Goal: Information Seeking & Learning: Learn about a topic

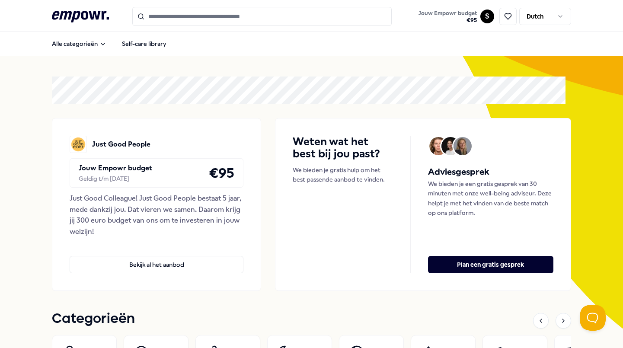
click at [246, 15] on input "Search for products, categories or subcategories" at bounding box center [261, 16] width 259 height 19
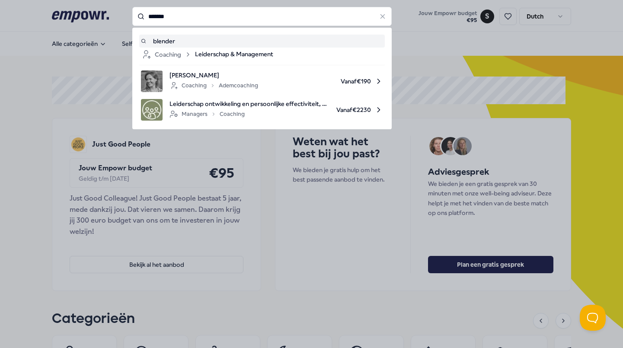
type input "*******"
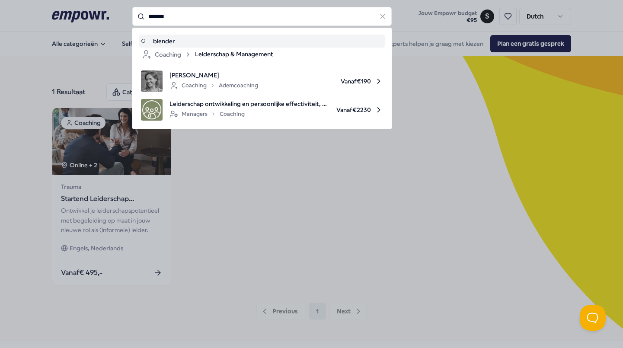
drag, startPoint x: 188, startPoint y: 17, endPoint x: 116, endPoint y: 10, distance: 72.5
click at [132, 10] on div "******* blender Coaching Leiderschap & Management [PERSON_NAME] Coaching Ademco…" at bounding box center [261, 16] width 259 height 19
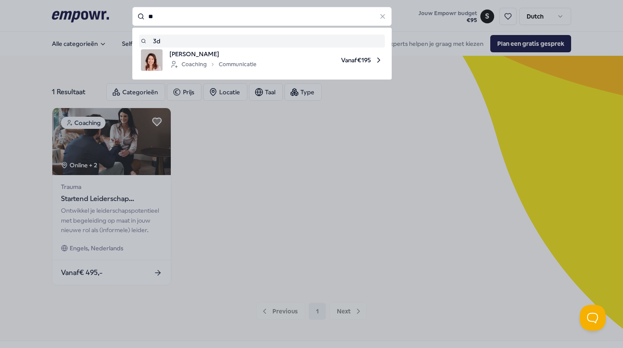
type input "**"
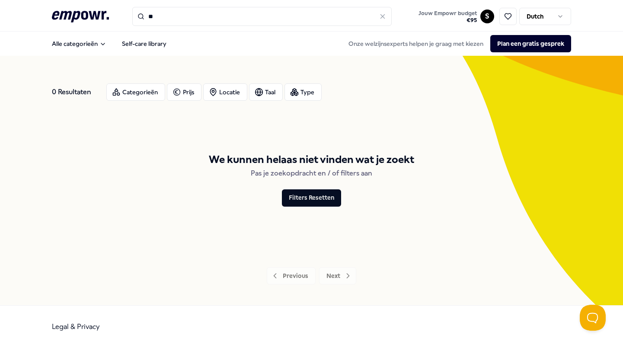
click at [166, 19] on input "**" at bounding box center [261, 16] width 259 height 19
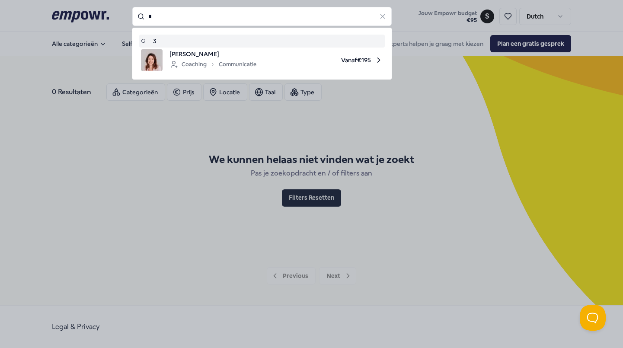
drag, startPoint x: 166, startPoint y: 19, endPoint x: 148, endPoint y: 15, distance: 18.2
click at [148, 15] on input "*" at bounding box center [261, 16] width 259 height 19
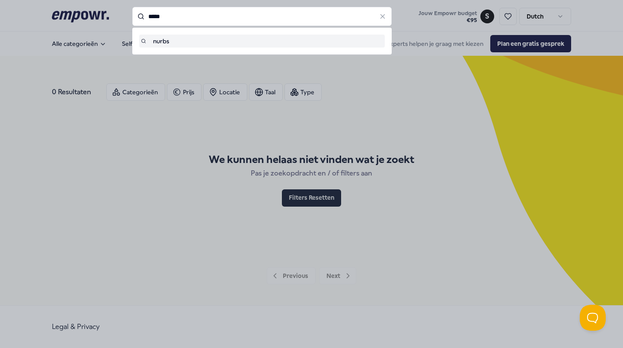
type input "*****"
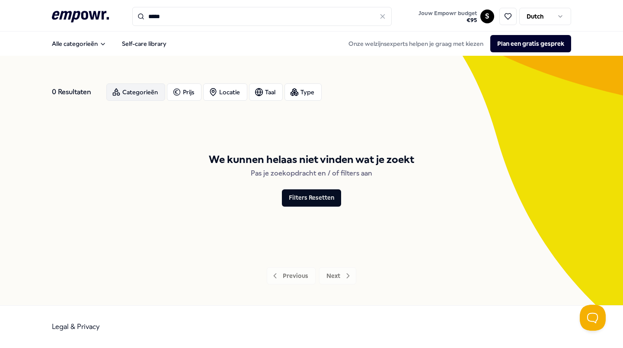
click at [130, 91] on div "Categorieën" at bounding box center [135, 91] width 59 height 17
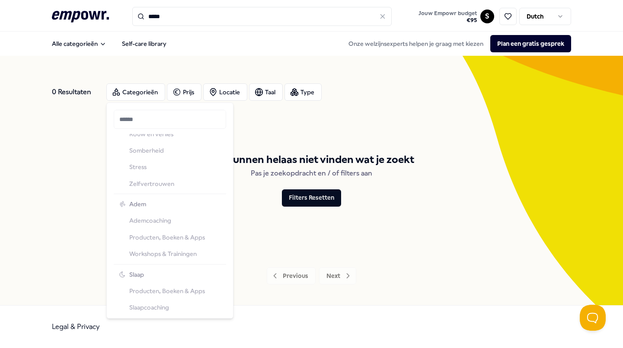
click at [155, 184] on div "Psychologen Angst Burn-out EMDR Patronen doorbreken Relatie Rouw en verlies Som…" at bounding box center [169, 109] width 109 height 166
click at [144, 183] on div "Psychologen Angst Burn-out EMDR Patronen doorbreken Relatie Rouw en verlies Som…" at bounding box center [169, 109] width 109 height 166
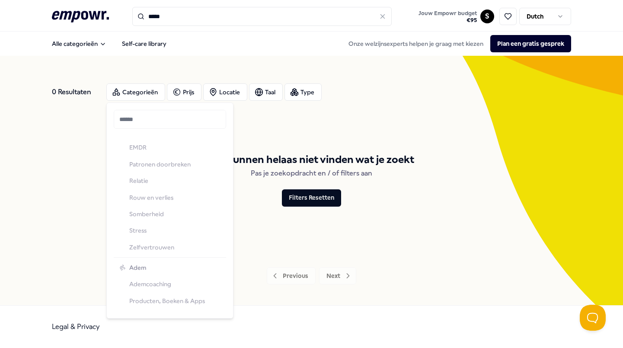
scroll to position [339, 0]
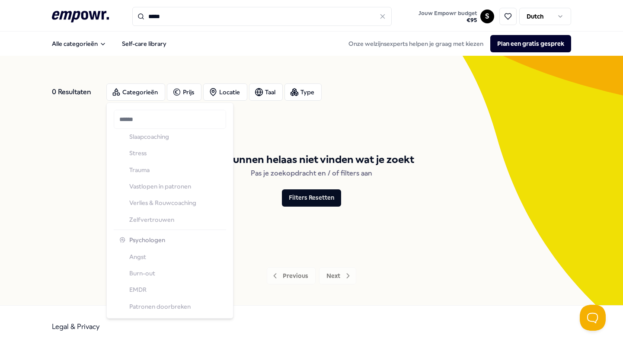
click at [138, 122] on input "text" at bounding box center [170, 119] width 112 height 19
click at [157, 241] on div "Financieel Financiële coaching Producten, Boeken & Apps Workshops & Trainingen" at bounding box center [169, 265] width 109 height 67
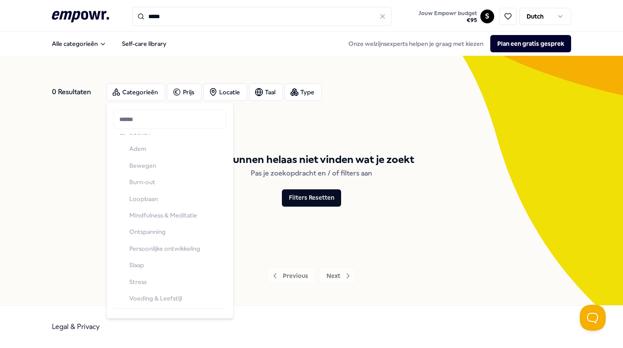
scroll to position [1576, 0]
click at [153, 92] on div "Categorieën" at bounding box center [135, 91] width 59 height 17
click at [135, 92] on div "Categorieën" at bounding box center [135, 91] width 59 height 17
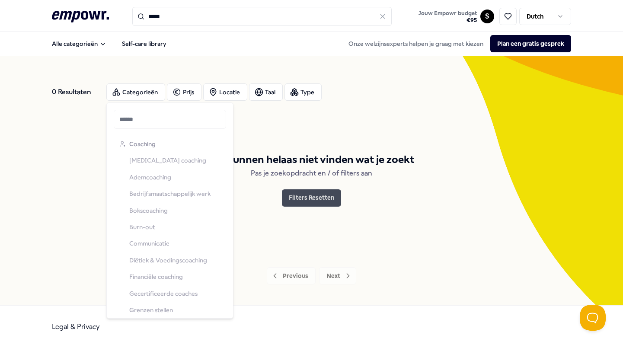
click at [300, 203] on button "Filters Resetten" at bounding box center [311, 197] width 59 height 17
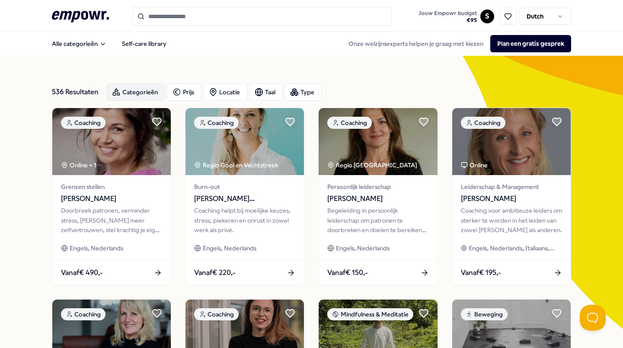
click at [139, 85] on div "Categorieën" at bounding box center [135, 91] width 59 height 17
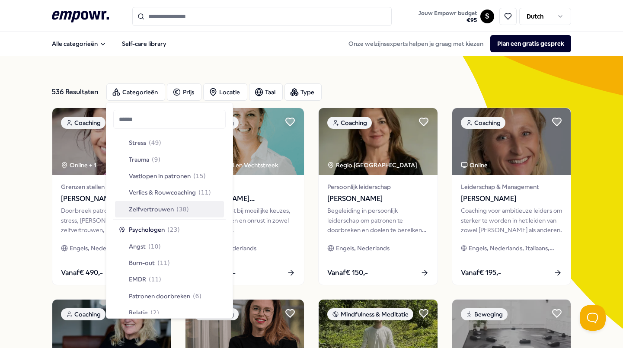
scroll to position [351, 0]
click at [150, 204] on span "Zelfvertrouwen" at bounding box center [151, 209] width 45 height 10
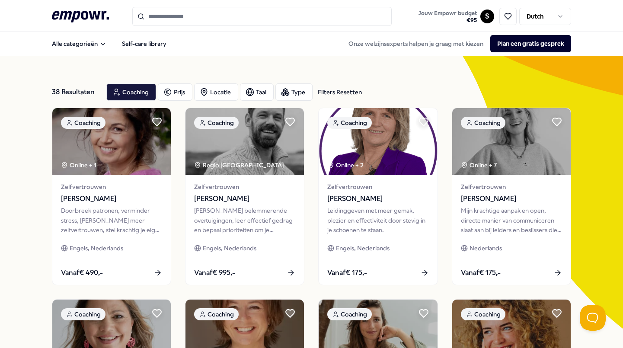
click at [195, 23] on input "Search for products, categories or subcategories" at bounding box center [261, 16] width 259 height 19
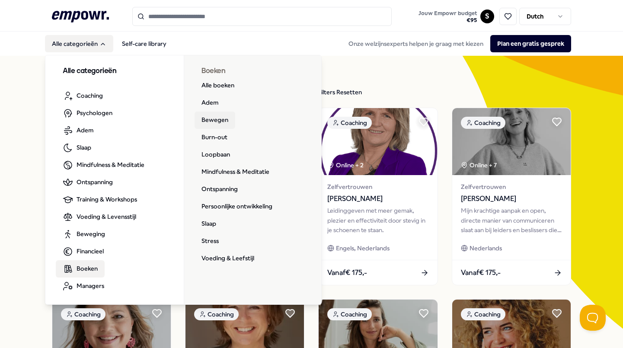
click at [212, 121] on link "Bewegen" at bounding box center [215, 120] width 41 height 17
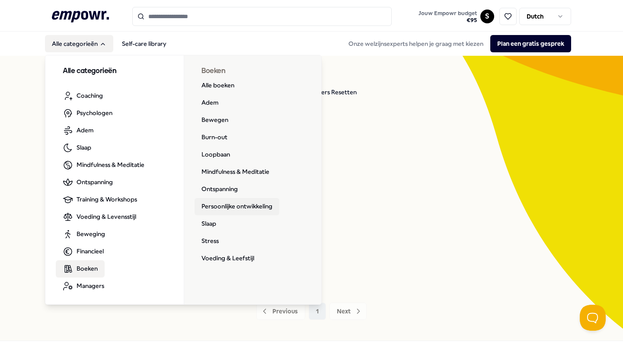
click at [224, 205] on link "Persoonlijke ontwikkeling" at bounding box center [237, 206] width 85 height 17
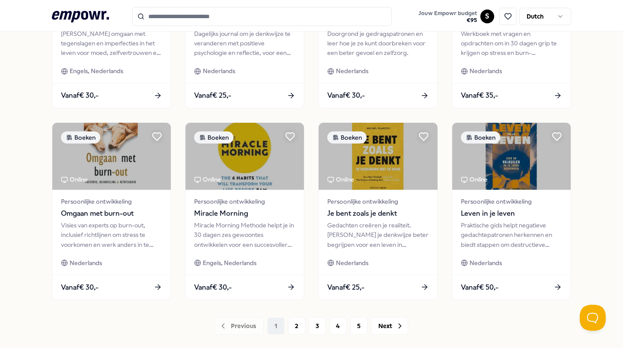
scroll to position [416, 0]
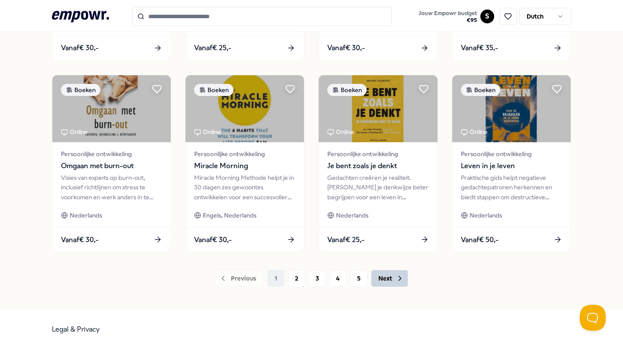
click at [384, 275] on button "Next" at bounding box center [389, 278] width 37 height 17
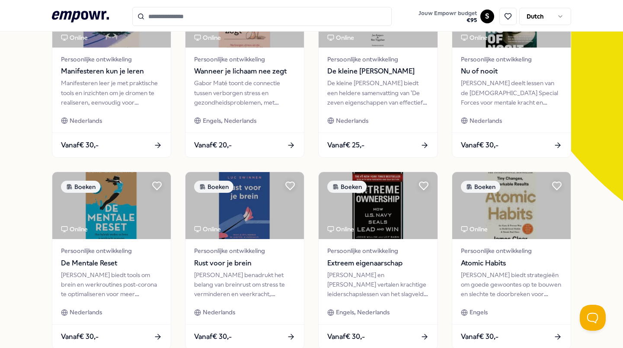
scroll to position [416, 0]
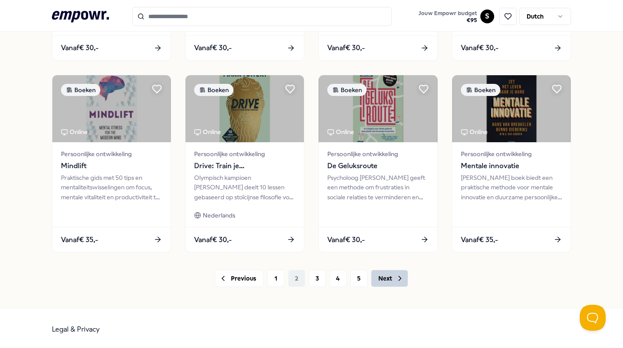
click at [386, 281] on button "Next" at bounding box center [389, 278] width 37 height 17
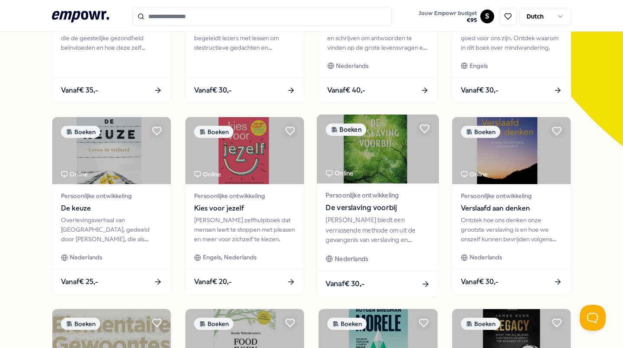
scroll to position [416, 0]
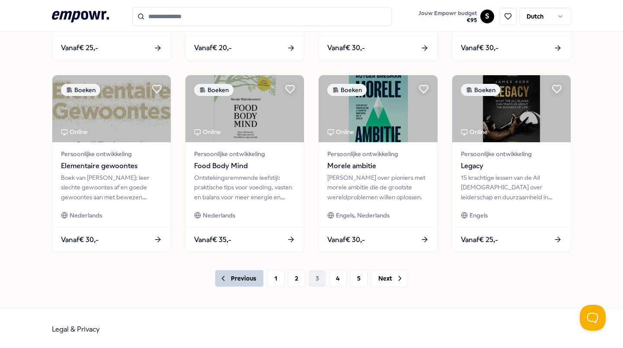
click at [237, 278] on button "Previous" at bounding box center [239, 278] width 49 height 17
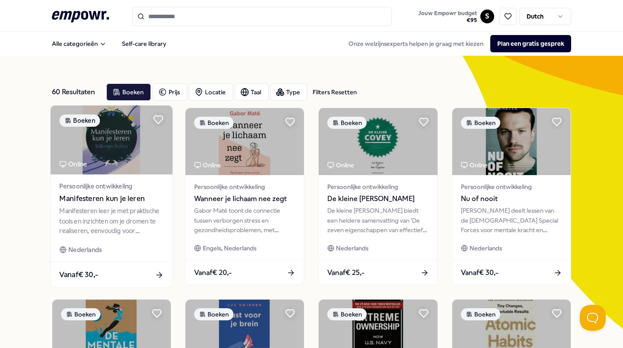
click at [113, 147] on img at bounding box center [112, 139] width 122 height 69
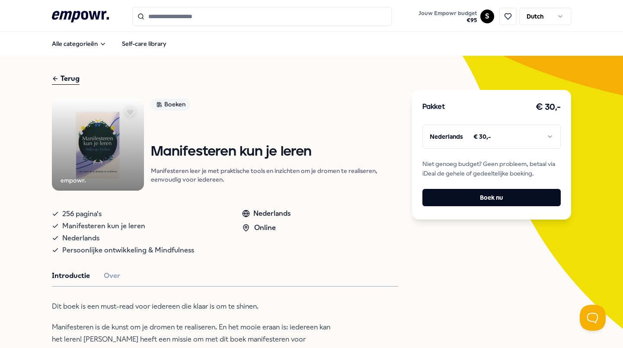
scroll to position [179, 0]
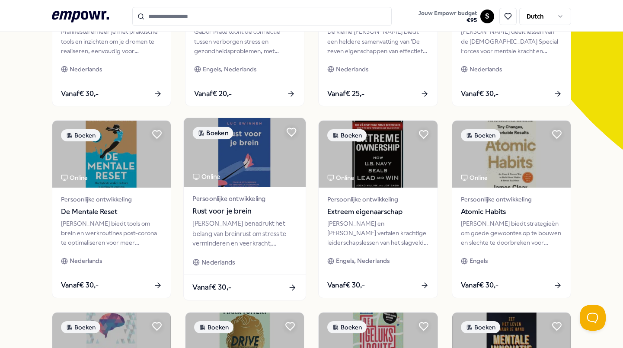
scroll to position [416, 0]
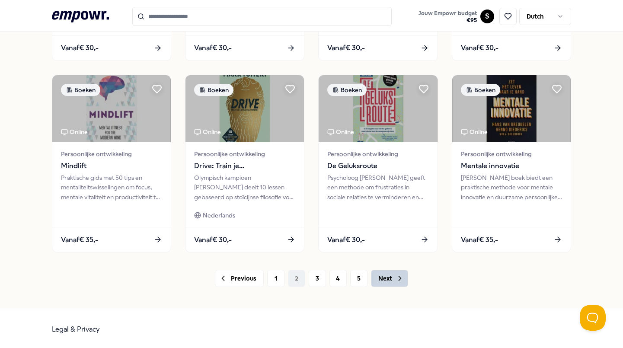
click at [376, 275] on button "Next" at bounding box center [389, 278] width 37 height 17
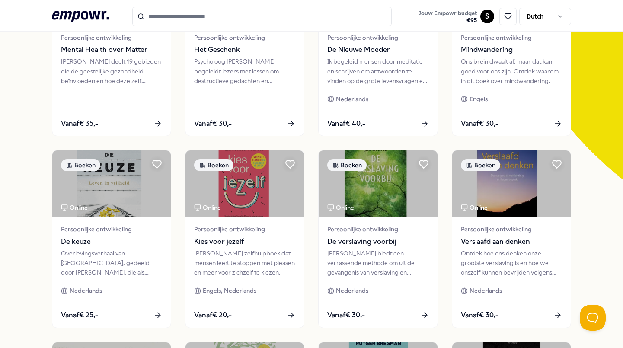
scroll to position [147, 0]
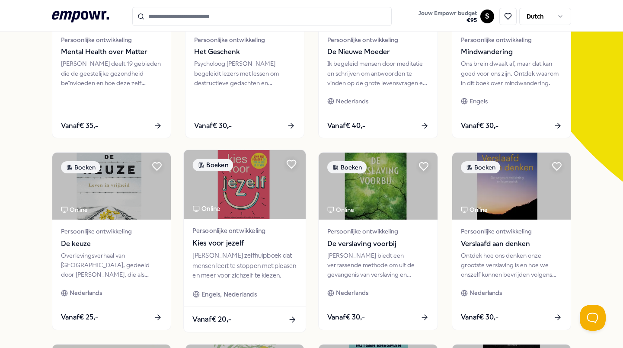
click at [248, 183] on img at bounding box center [245, 184] width 122 height 69
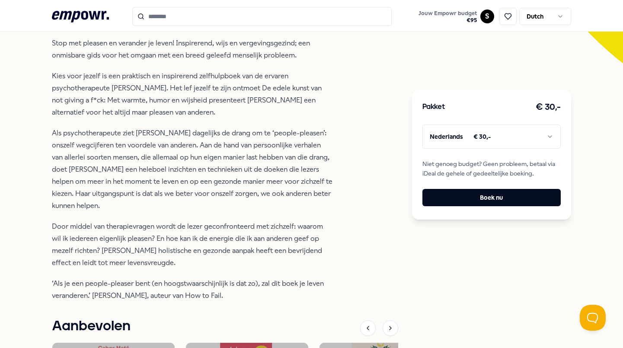
scroll to position [267, 0]
